Goal: Information Seeking & Learning: Stay updated

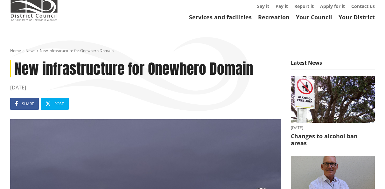
scroll to position [24, 0]
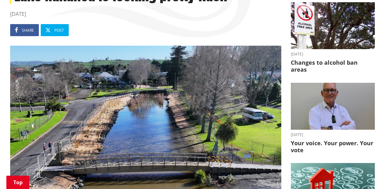
scroll to position [79, 0]
